Goal: Task Accomplishment & Management: Complete application form

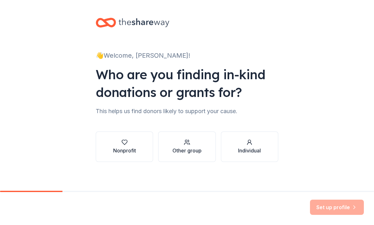
click at [130, 146] on div "Nonprofit" at bounding box center [124, 146] width 23 height 15
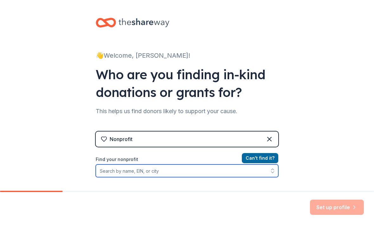
click at [193, 172] on input "Find your nonprofit" at bounding box center [187, 170] width 183 height 13
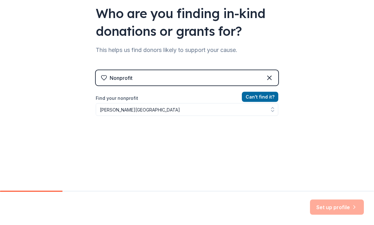
click at [334, 95] on div "👋 Welcome, [PERSON_NAME]! Who are you finding in-kind donations or grants for? …" at bounding box center [187, 74] width 374 height 271
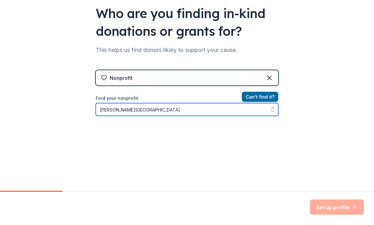
click at [269, 111] on button "button" at bounding box center [272, 109] width 11 height 13
type input "Coon Valley"
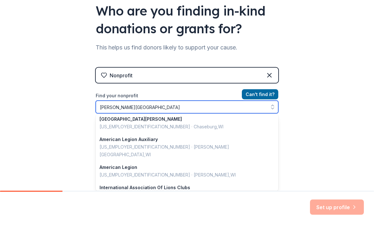
scroll to position [449, 0]
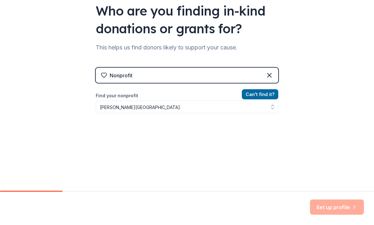
click at [314, 126] on div "👋 Welcome, Alex! Who are you finding in-kind donations or grants for? This help…" at bounding box center [187, 71] width 374 height 271
click at [268, 94] on button "Can ' t find it?" at bounding box center [260, 94] width 36 height 10
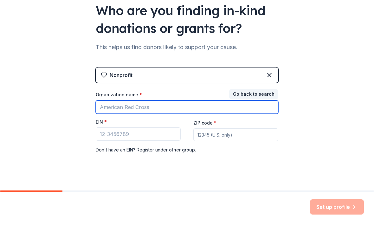
click at [235, 106] on input "Organization name *" at bounding box center [187, 107] width 183 height 13
type input "[PERSON_NAME] Creek Fire and Rescue"
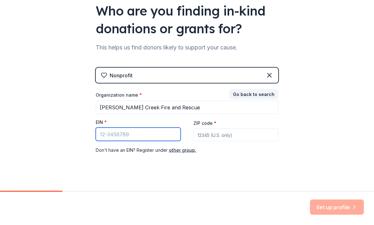
click at [158, 133] on input "EIN *" at bounding box center [138, 134] width 85 height 13
type input "[US_EMPLOYER_IDENTIFICATION_NUMBER]"
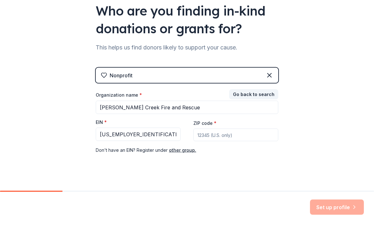
click at [253, 140] on input "ZIP code *" at bounding box center [235, 135] width 85 height 13
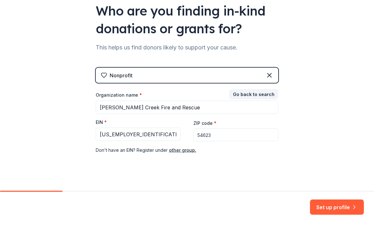
type input "54623"
click at [350, 207] on button "Set up profile" at bounding box center [337, 207] width 54 height 15
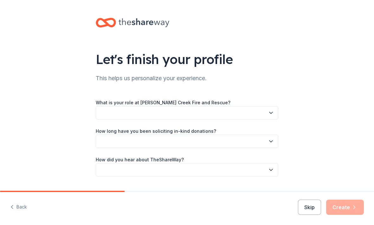
click at [267, 111] on button "button" at bounding box center [187, 112] width 183 height 13
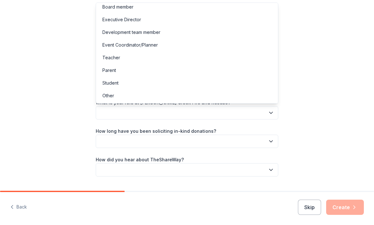
scroll to position [3, 0]
click at [151, 99] on div "Other" at bounding box center [186, 95] width 179 height 13
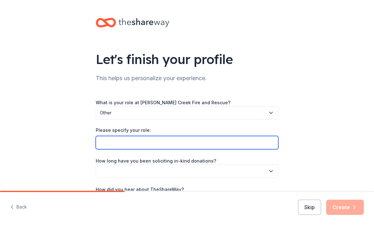
click at [254, 146] on input "Please specify your role:" at bounding box center [187, 142] width 183 height 13
type input "Captain"
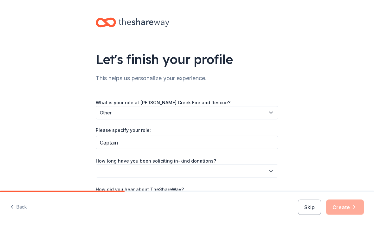
click at [321, 149] on div "Let's finish your profile This helps us personalize your experience. What is yo…" at bounding box center [187, 118] width 374 height 237
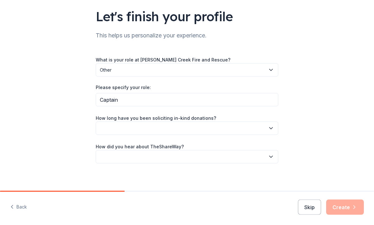
scroll to position [44, 0]
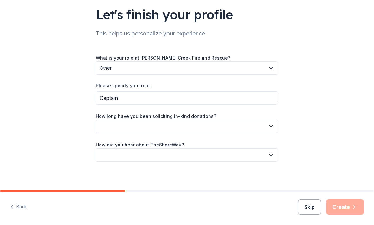
click at [268, 127] on icon "button" at bounding box center [271, 127] width 6 height 6
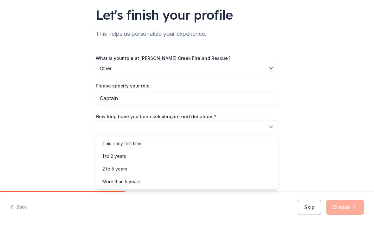
click at [247, 159] on div "1 to 2 years" at bounding box center [186, 156] width 179 height 13
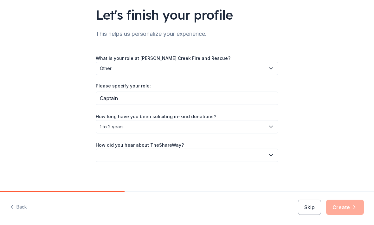
click at [256, 159] on button "button" at bounding box center [187, 155] width 183 height 13
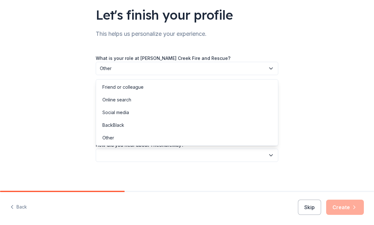
click at [222, 120] on div "BackBlack" at bounding box center [186, 125] width 179 height 13
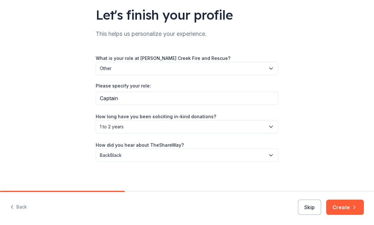
click at [269, 157] on icon "button" at bounding box center [271, 155] width 6 height 6
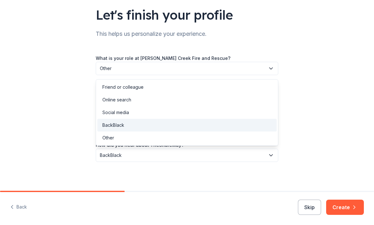
click at [231, 115] on div "Social media" at bounding box center [186, 112] width 179 height 13
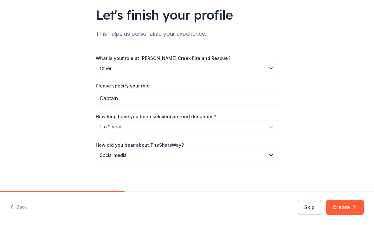
click at [353, 211] on button "Create" at bounding box center [345, 207] width 38 height 15
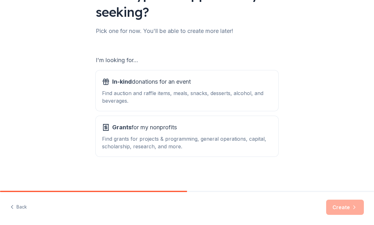
scroll to position [65, 0]
click at [262, 97] on div "Find auction and raffle items, meals, snacks, desserts, alcohol, and beverages." at bounding box center [187, 96] width 170 height 15
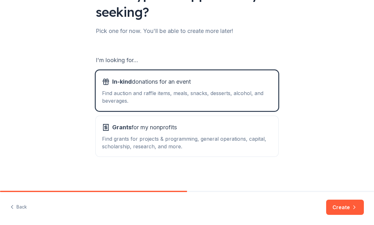
click at [349, 208] on button "Create" at bounding box center [345, 207] width 38 height 15
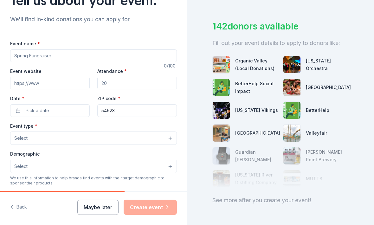
scroll to position [59, 0]
click at [153, 57] on input "Event name *" at bounding box center [93, 55] width 167 height 13
click at [148, 81] on input "Attendance *" at bounding box center [137, 82] width 80 height 13
type input "200"
click at [67, 110] on button "Pick a date" at bounding box center [50, 110] width 80 height 13
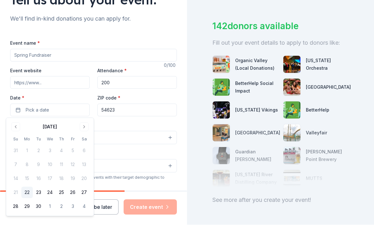
click at [87, 126] on button "Go to next month" at bounding box center [84, 127] width 9 height 9
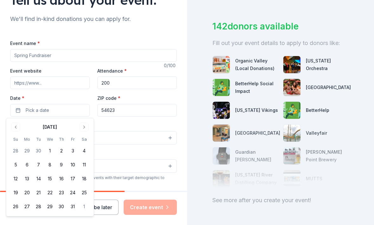
click at [87, 125] on button "Go to next month" at bounding box center [84, 127] width 9 height 9
click at [85, 163] on button "8" at bounding box center [84, 164] width 11 height 11
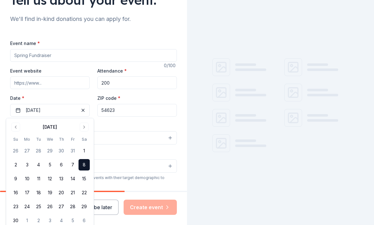
scroll to position [0, 0]
click at [209, 162] on div at bounding box center [280, 112] width 187 height 225
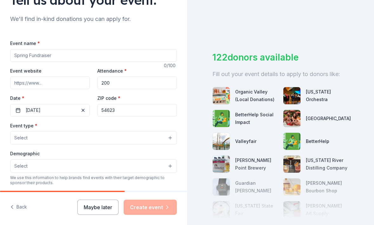
click at [166, 138] on button "Select" at bounding box center [93, 137] width 167 height 13
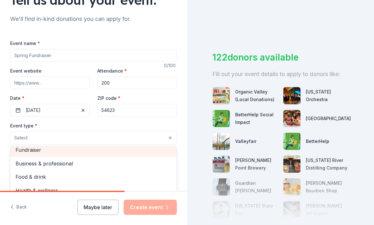
click at [145, 149] on span "Fundraiser" at bounding box center [94, 150] width 156 height 8
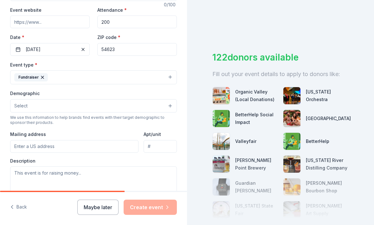
scroll to position [121, 0]
click at [165, 107] on button "Select" at bounding box center [93, 105] width 167 height 13
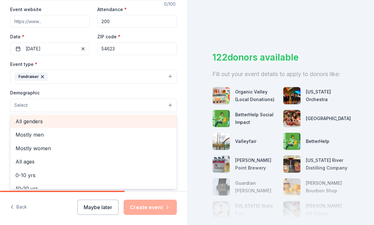
click at [150, 118] on span "All genders" at bounding box center [94, 121] width 156 height 8
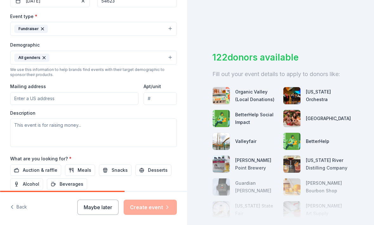
scroll to position [170, 0]
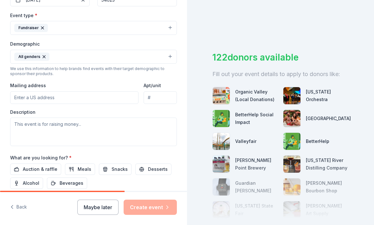
click at [117, 98] on input "Mailing address" at bounding box center [74, 97] width 128 height 13
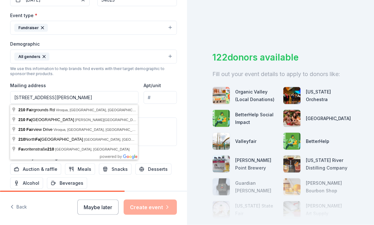
type input "210 Fairbanks Street, Coon Valley, WI, 54623"
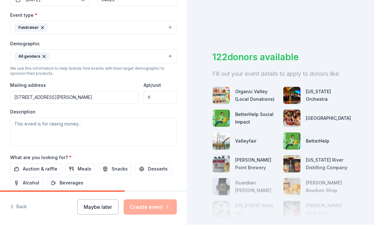
scroll to position [0, 0]
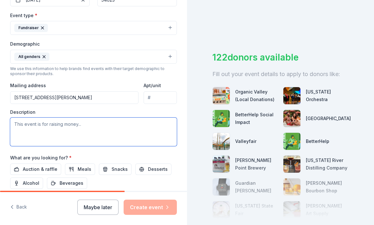
click at [146, 127] on textarea at bounding box center [93, 132] width 167 height 29
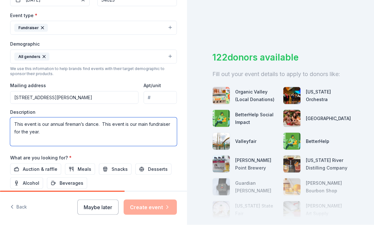
type textarea "This event is our annual fireman’s dance. This event is our main fundraiser for…"
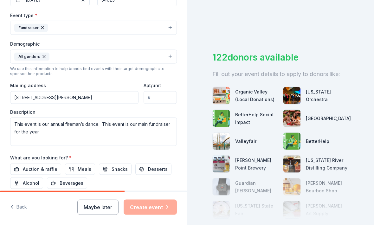
click at [32, 165] on button "Auction & raffle" at bounding box center [35, 169] width 51 height 11
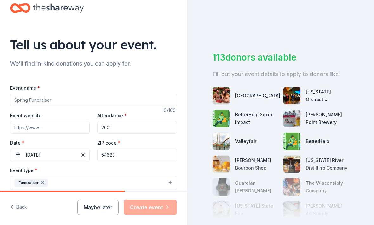
scroll to position [14, 0]
click at [21, 96] on input "Event name *" at bounding box center [93, 100] width 167 height 13
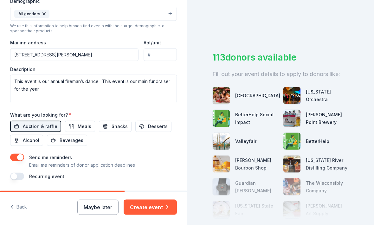
scroll to position [212, 0]
type input "[PERSON_NAME] Creek Fire and Rescue’s Annual Fireman’s Dance"
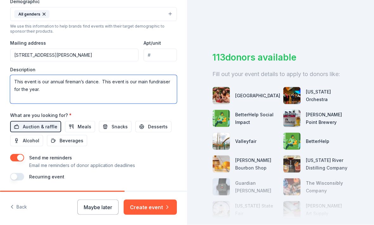
click at [133, 89] on textarea "This event is our annual fireman’s dance. This event is our main fundraiser for…" at bounding box center [93, 89] width 167 height 29
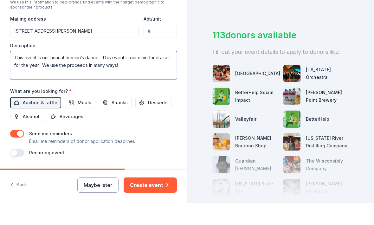
scroll to position [213, 0]
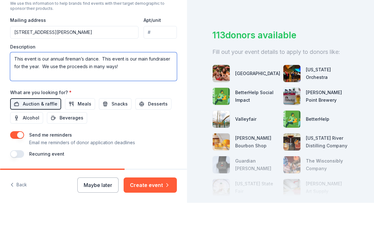
type textarea "This event is our annual fireman’s dance. This event is our main fundraiser for…"
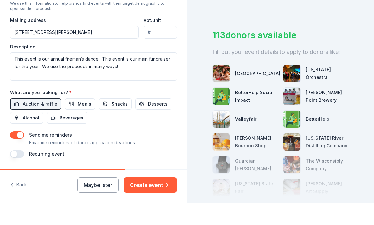
click at [162, 200] on button "Create event" at bounding box center [150, 207] width 53 height 15
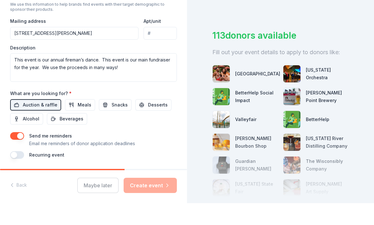
scroll to position [21, 0]
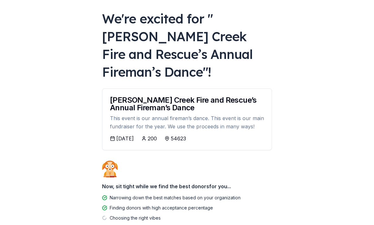
scroll to position [30, 0]
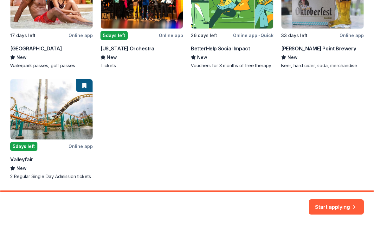
scroll to position [162, 0]
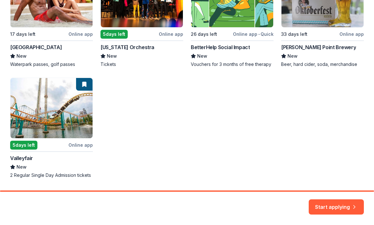
click at [42, 119] on div "Local 17 days left Online app Chula Vista Resort New Waterpark passes, golf pas…" at bounding box center [187, 73] width 354 height 212
click at [22, 128] on div "Local 17 days left Online app Chula Vista Resort New Waterpark passes, golf pas…" at bounding box center [187, 73] width 354 height 212
click at [76, 148] on div "Local 17 days left Online app Chula Vista Resort New Waterpark passes, golf pas…" at bounding box center [187, 73] width 354 height 212
click at [76, 144] on div "Local 17 days left Online app Chula Vista Resort New Waterpark passes, golf pas…" at bounding box center [187, 73] width 354 height 212
click at [26, 118] on div "Local 17 days left Online app Chula Vista Resort New Waterpark passes, golf pas…" at bounding box center [187, 73] width 354 height 212
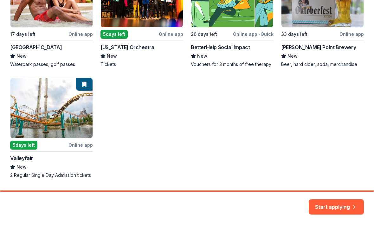
click at [19, 144] on div "Local 17 days left Online app Chula Vista Resort New Waterpark passes, golf pas…" at bounding box center [187, 73] width 354 height 212
click at [84, 86] on div "Local 17 days left Online app Chula Vista Resort New Waterpark passes, golf pas…" at bounding box center [187, 73] width 354 height 212
click at [82, 84] on div "Local 17 days left Online app Chula Vista Resort New Waterpark passes, golf pas…" at bounding box center [187, 73] width 354 height 212
click at [84, 87] on div "Local 17 days left Online app Chula Vista Resort New Waterpark passes, golf pas…" at bounding box center [187, 73] width 354 height 212
click at [347, 206] on button "Start applying" at bounding box center [336, 203] width 55 height 15
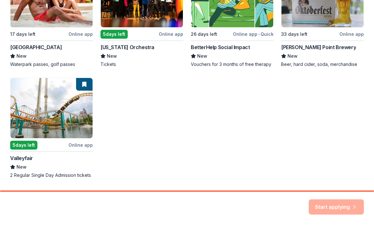
scroll to position [0, 0]
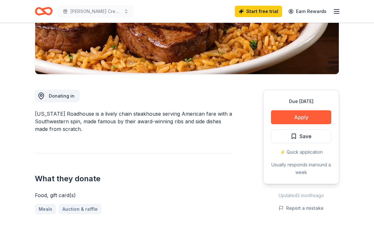
scroll to position [129, 0]
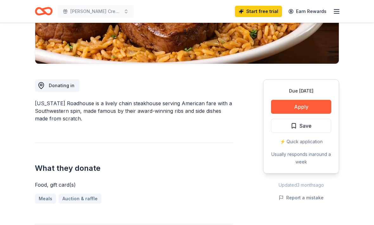
click at [310, 109] on button "Apply" at bounding box center [301, 107] width 60 height 14
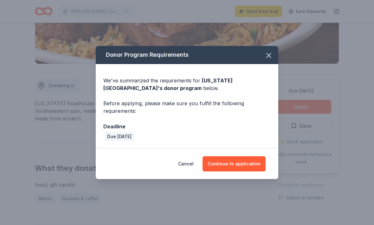
click at [252, 171] on button "Continue to application" at bounding box center [233, 163] width 63 height 15
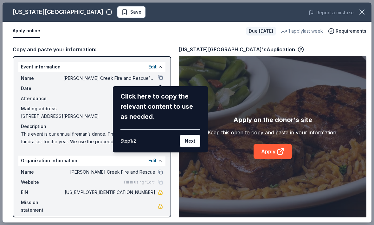
click at [190, 143] on button "Next" at bounding box center [190, 141] width 21 height 13
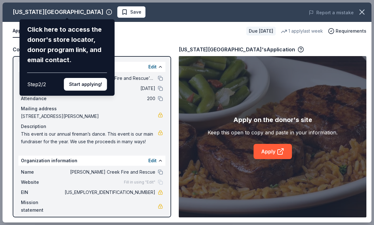
click at [92, 78] on button "Start applying!" at bounding box center [85, 84] width 43 height 13
